Goal: Check status: Check status

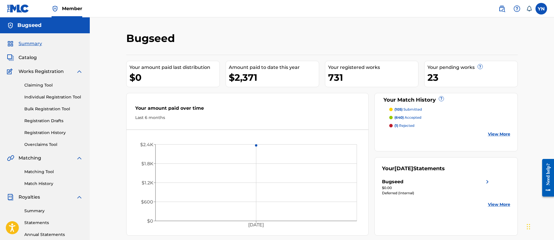
click at [37, 212] on link "Summary" at bounding box center [53, 211] width 59 height 6
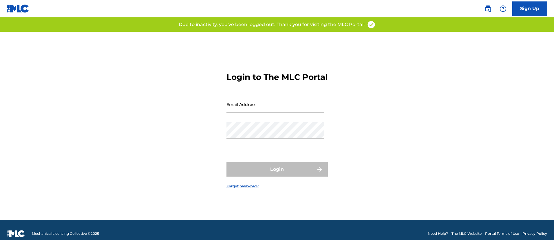
click at [284, 105] on input "Email Address" at bounding box center [276, 104] width 98 height 17
type input "[EMAIL_ADDRESS][DOMAIN_NAME]"
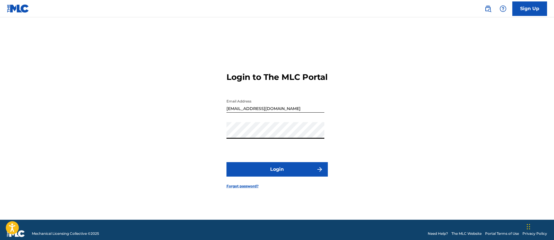
click at [310, 177] on button "Login" at bounding box center [277, 169] width 101 height 14
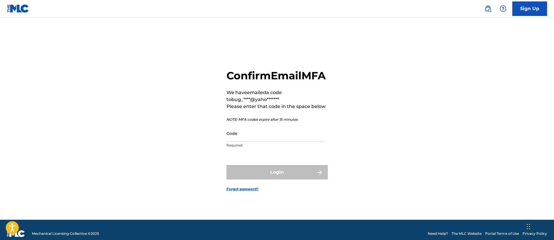
click at [284, 138] on input "Code" at bounding box center [276, 133] width 98 height 17
click at [286, 141] on input "Code" at bounding box center [276, 133] width 98 height 17
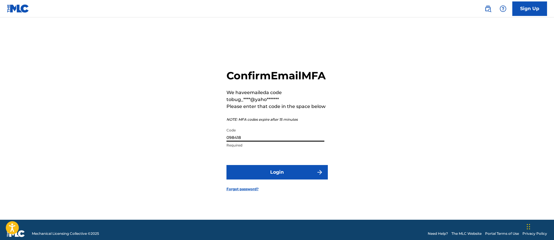
type input "098418"
click at [227, 165] on button "Login" at bounding box center [277, 172] width 101 height 14
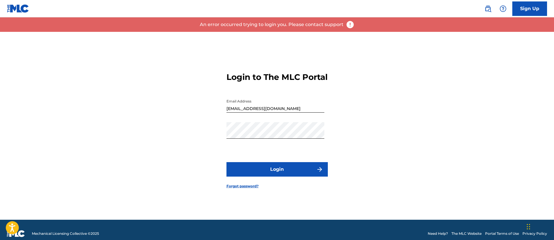
click at [285, 177] on button "Login" at bounding box center [277, 169] width 101 height 14
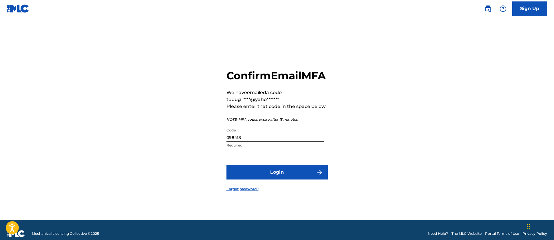
drag, startPoint x: 264, startPoint y: 143, endPoint x: 196, endPoint y: 145, distance: 68.1
click at [196, 145] on div "Confirm Email MFA We have emailed a code to bug_****@yaho******* Please enter t…" at bounding box center [277, 126] width 406 height 188
type input "232592"
click at [227, 165] on button "Login" at bounding box center [277, 172] width 101 height 14
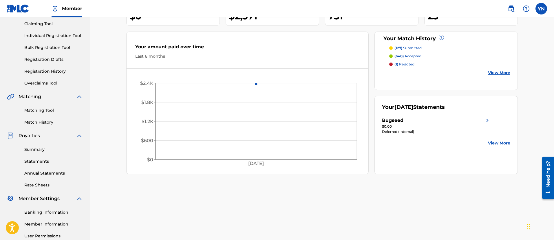
scroll to position [72, 0]
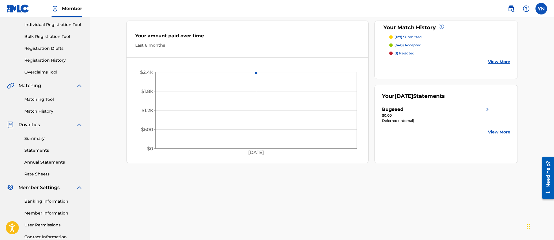
click at [500, 134] on link "View More" at bounding box center [499, 132] width 22 height 6
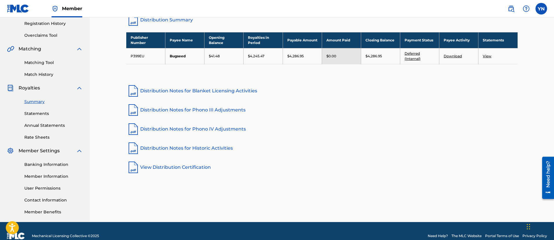
scroll to position [119, 0]
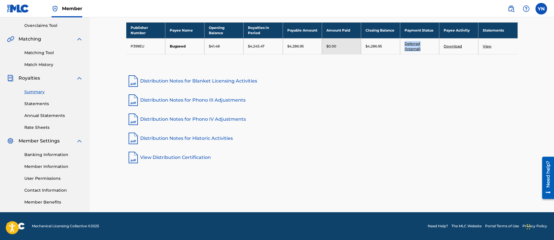
drag, startPoint x: 423, startPoint y: 48, endPoint x: 404, endPoint y: 42, distance: 20.3
click at [404, 42] on td "Deferred (Internal)" at bounding box center [419, 46] width 39 height 16
click at [407, 48] on link "Deferred (Internal)" at bounding box center [413, 46] width 16 height 10
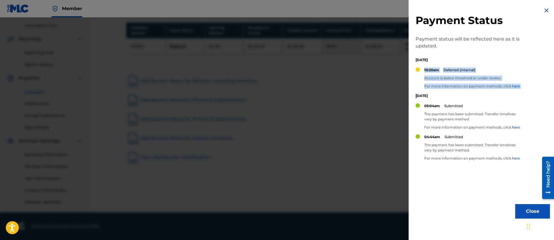
drag, startPoint x: 418, startPoint y: 72, endPoint x: 418, endPoint y: 94, distance: 22.6
click at [418, 94] on div "Payment Status Payment status will be reflected here as it is updated. [DATE] 1…" at bounding box center [483, 113] width 148 height 226
click at [518, 84] on link "here" at bounding box center [516, 86] width 8 height 4
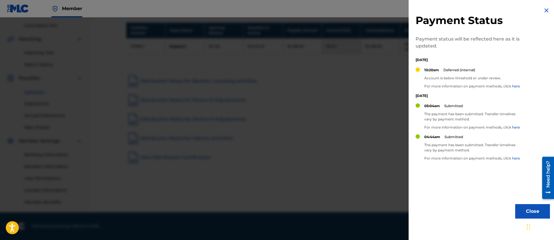
click at [510, 57] on p "[DATE]" at bounding box center [469, 59] width 107 height 5
click at [543, 8] on img at bounding box center [546, 10] width 7 height 7
